Goal: Navigation & Orientation: Find specific page/section

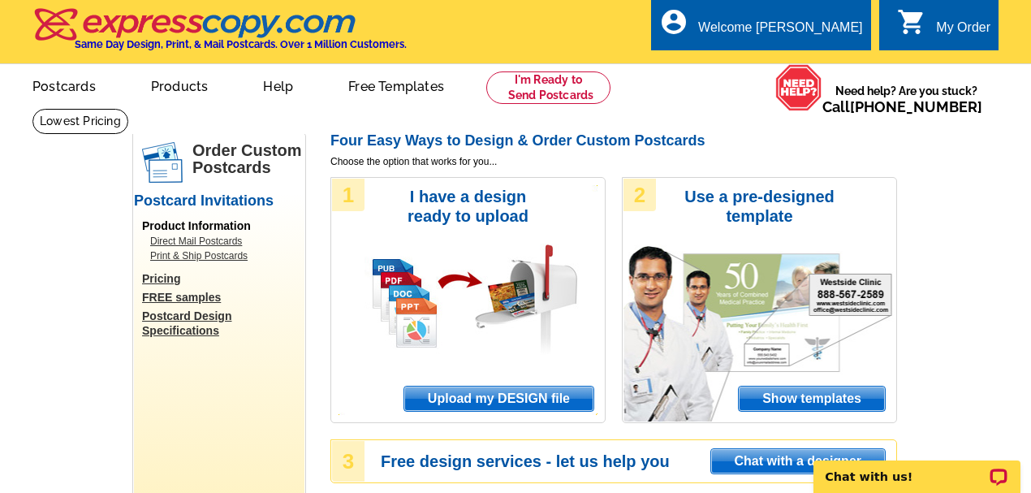
click at [954, 31] on div "My Order" at bounding box center [963, 31] width 54 height 23
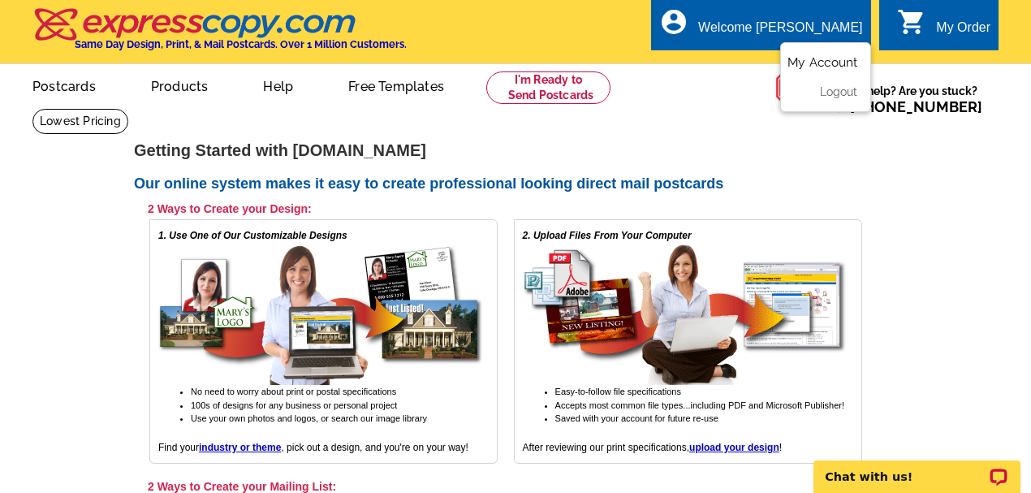
click at [823, 65] on link "My Account" at bounding box center [823, 62] width 70 height 15
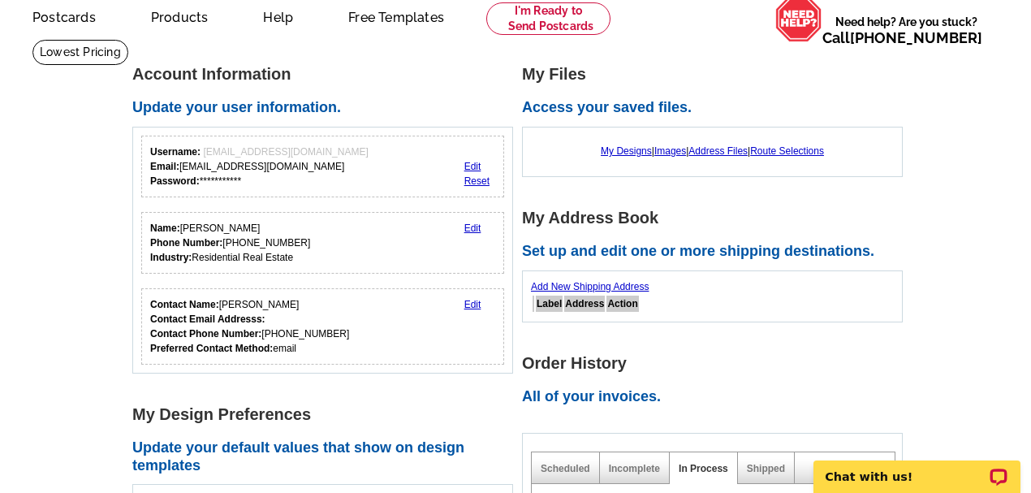
scroll to position [66, 0]
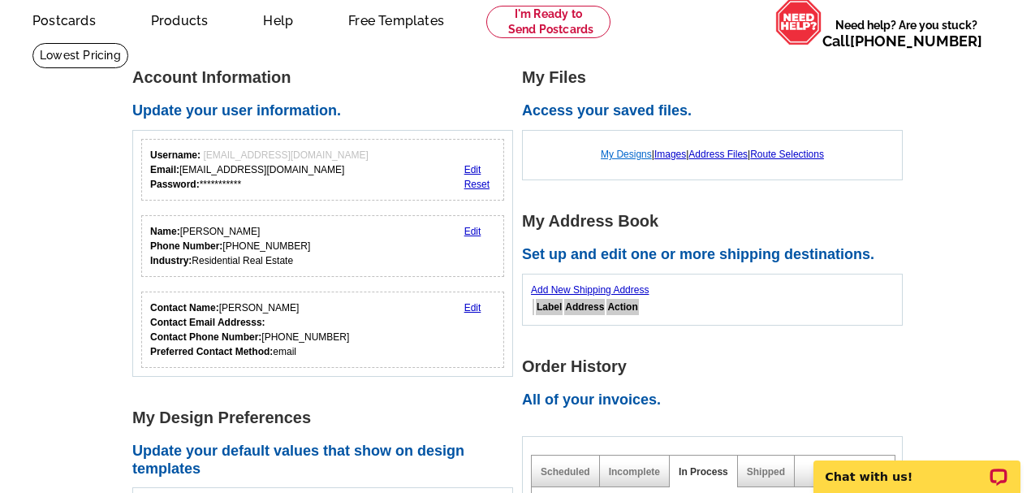
click at [622, 155] on link "My Designs" at bounding box center [626, 154] width 51 height 11
